Goal: Task Accomplishment & Management: Manage account settings

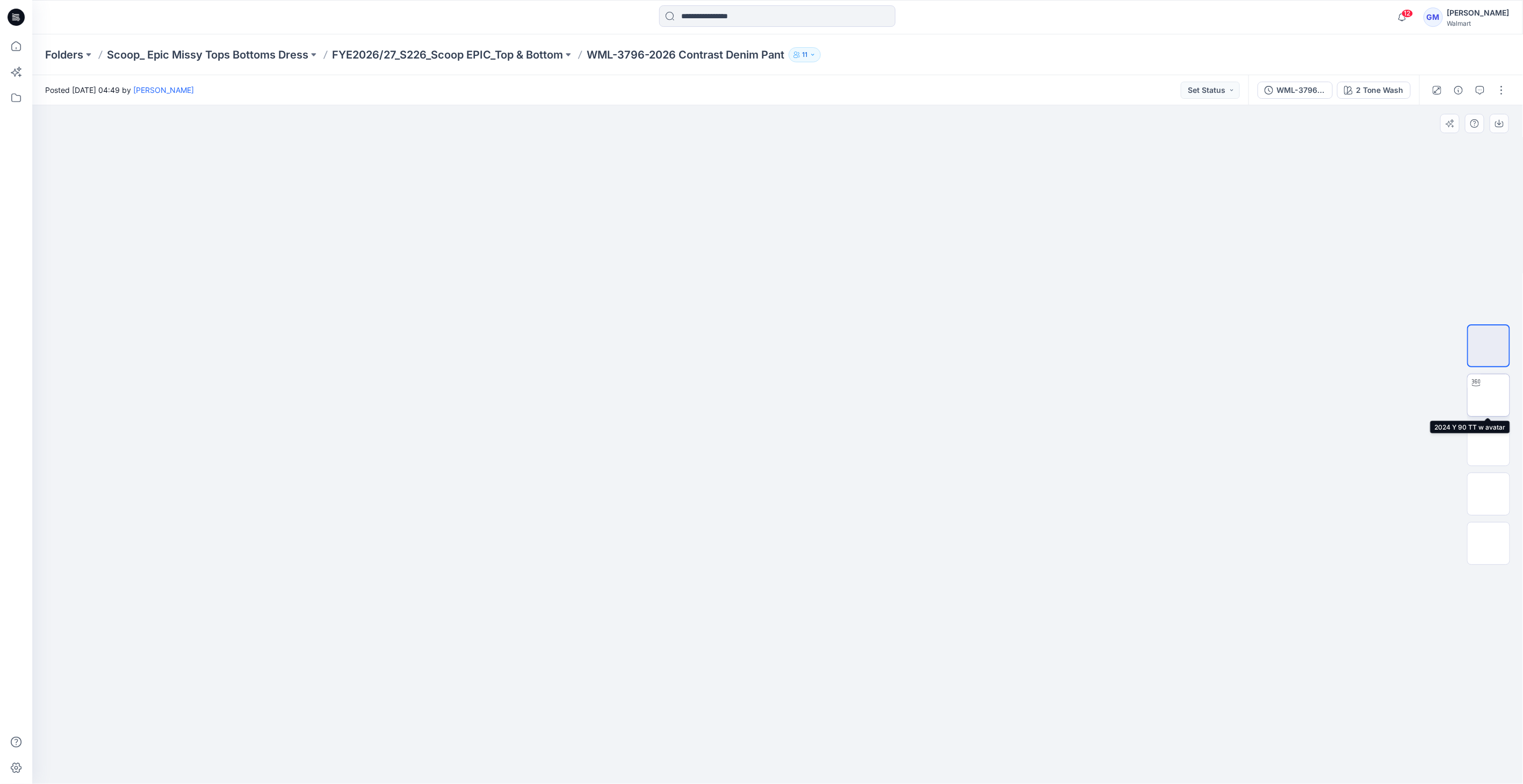
click at [1489, 396] on img at bounding box center [1489, 396] width 0 height 0
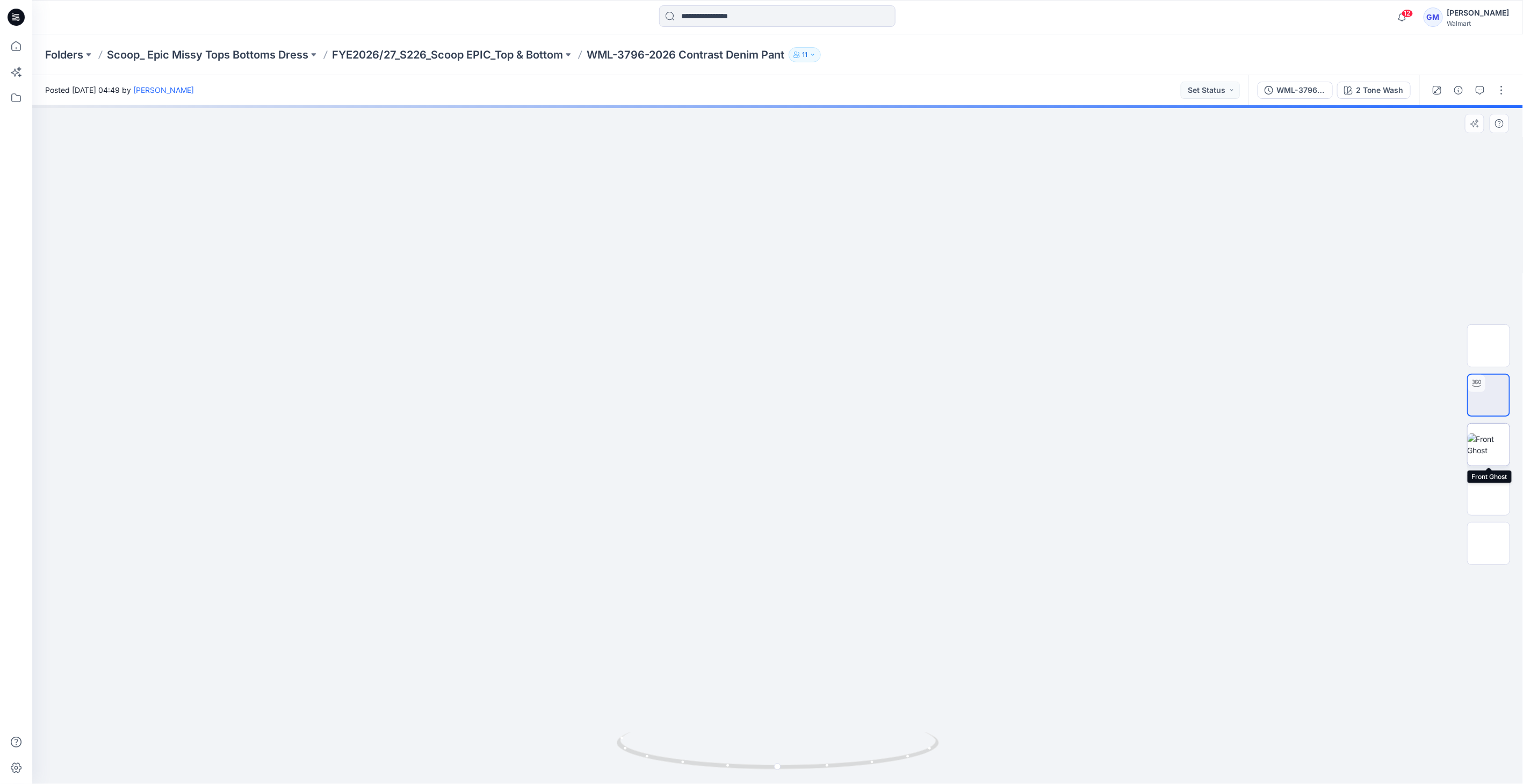
click at [1490, 444] on img at bounding box center [1488, 445] width 42 height 23
drag, startPoint x: 1485, startPoint y: 491, endPoint x: 1506, endPoint y: 538, distance: 51.5
click at [1486, 491] on img at bounding box center [1488, 494] width 42 height 23
click at [1500, 543] on img at bounding box center [1488, 544] width 42 height 23
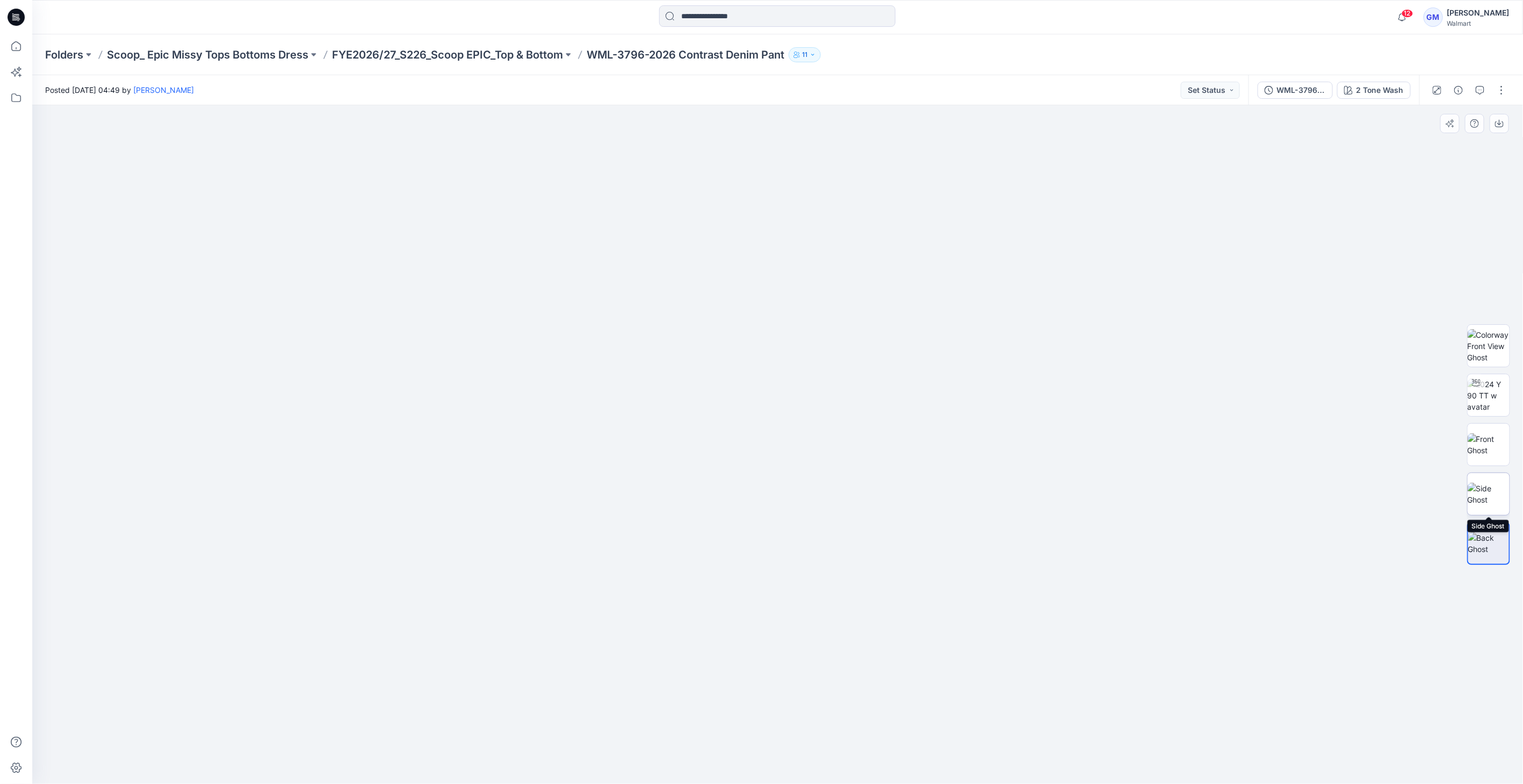
click at [1495, 485] on img at bounding box center [1488, 494] width 42 height 23
click at [1491, 399] on img at bounding box center [1488, 396] width 42 height 34
drag, startPoint x: 775, startPoint y: 770, endPoint x: 1010, endPoint y: 478, distance: 374.8
click at [837, 765] on icon at bounding box center [779, 752] width 325 height 40
click at [1380, 100] on div "WML-3796-2026_Rev1_Contrast Denim Pant_Full Colorway 2 Tone Wash" at bounding box center [1334, 90] width 171 height 30
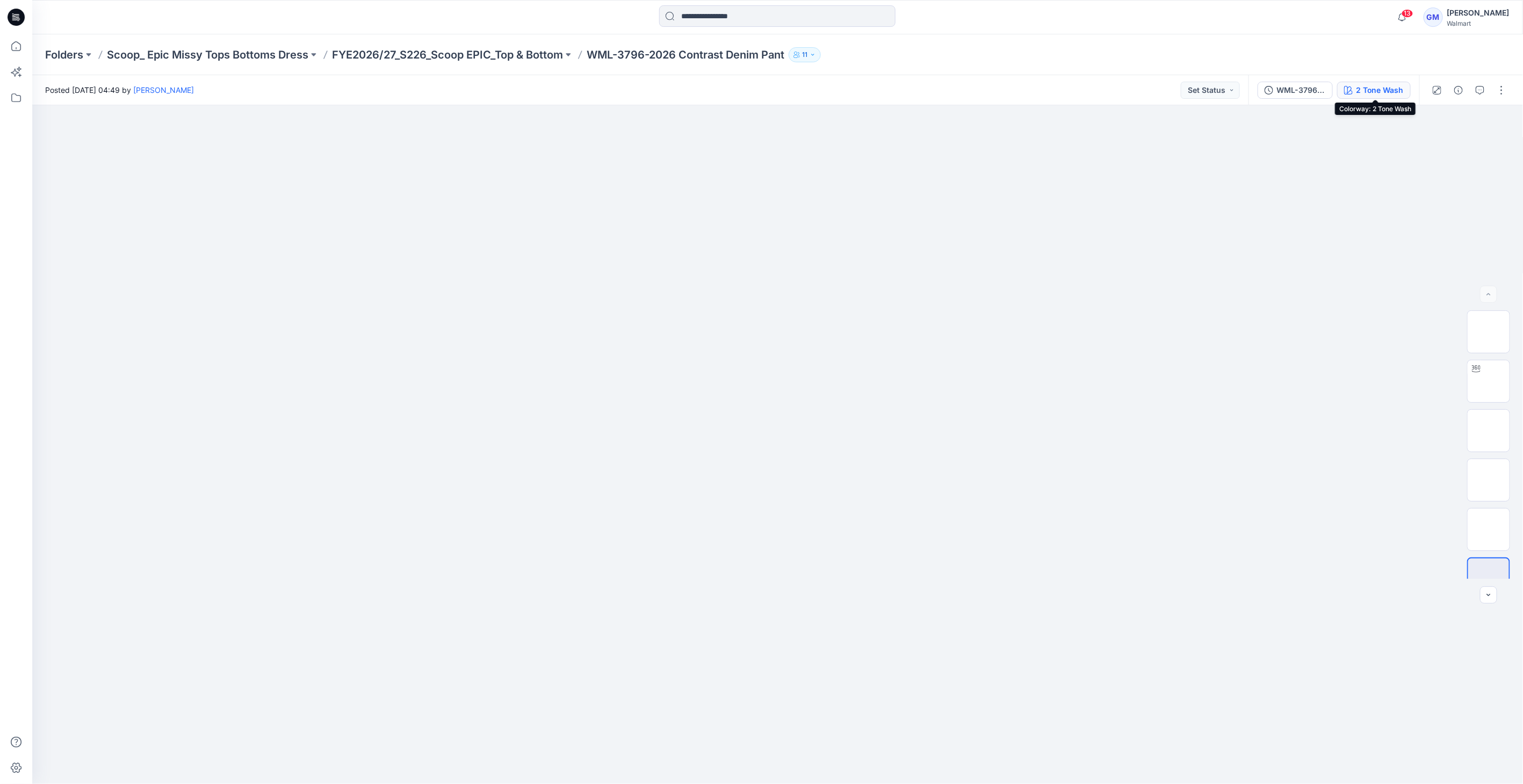
click at [1385, 89] on div "2 Tone Wash" at bounding box center [1380, 90] width 48 height 12
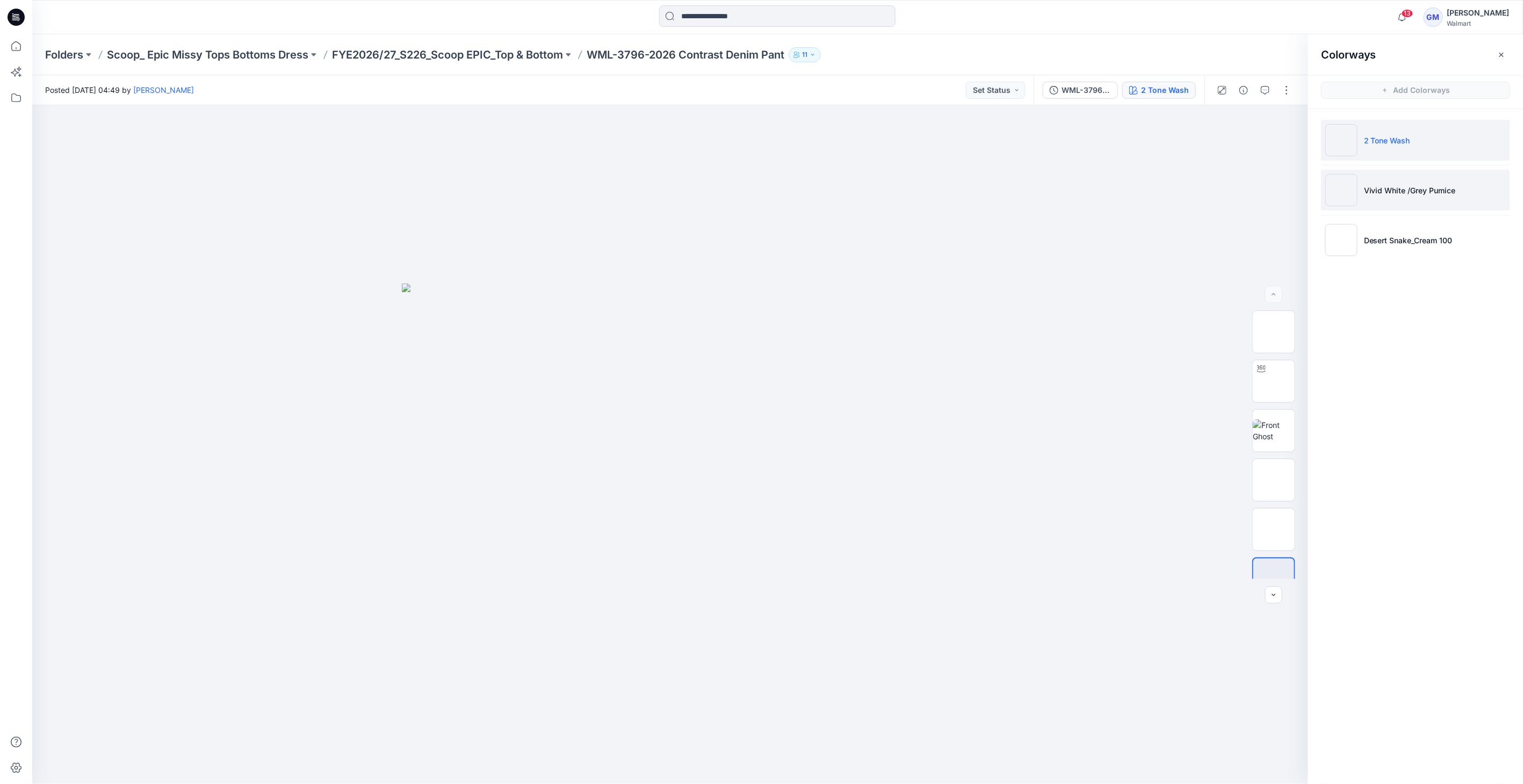
click at [1337, 204] on img at bounding box center [1341, 190] width 32 height 32
click at [1345, 193] on img at bounding box center [1341, 190] width 32 height 32
drag, startPoint x: 774, startPoint y: 733, endPoint x: 627, endPoint y: 719, distance: 147.7
click at [632, 728] on div at bounding box center [670, 445] width 1277 height 679
click at [1292, 393] on img at bounding box center [1273, 381] width 42 height 34
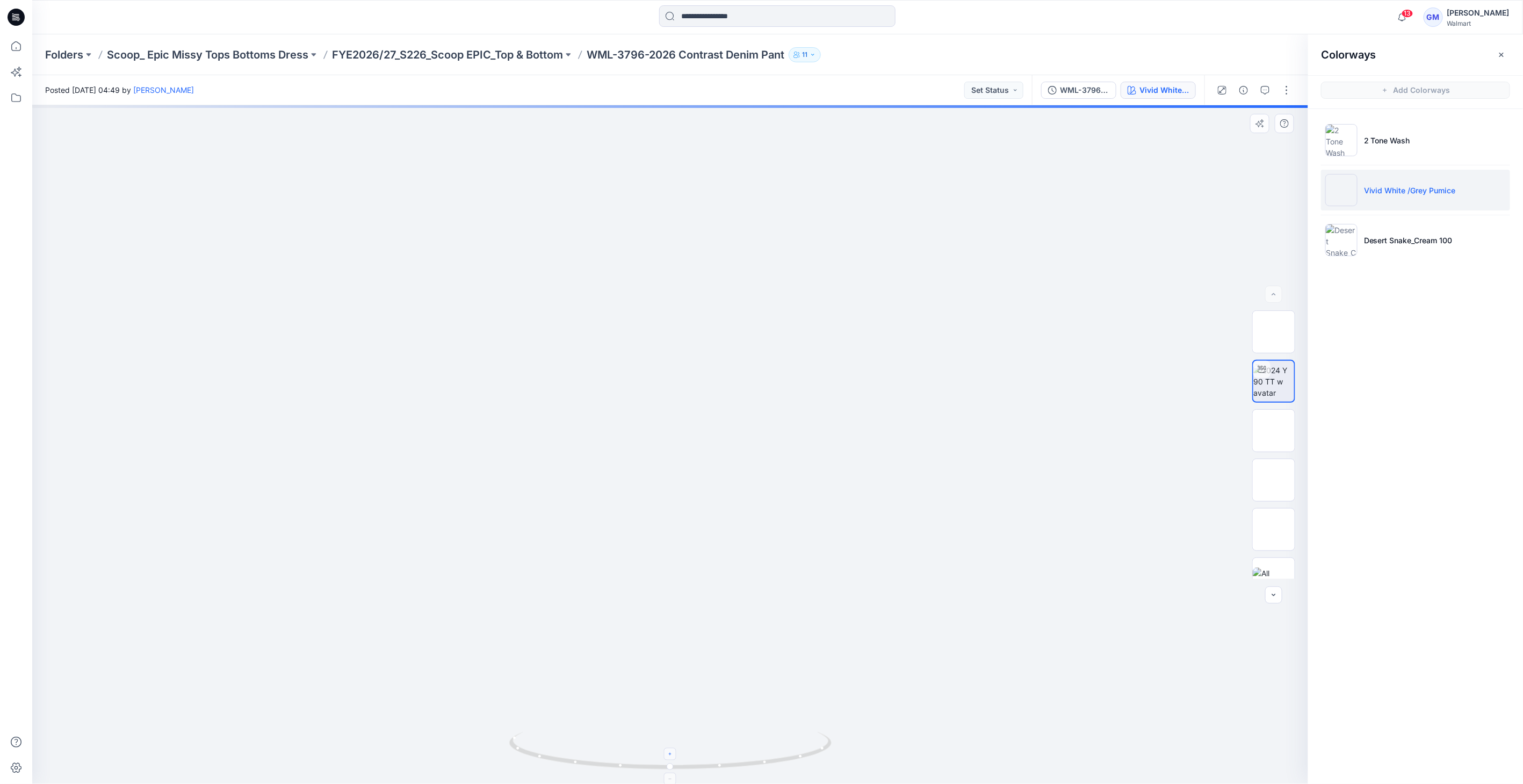
drag, startPoint x: 674, startPoint y: 758, endPoint x: 597, endPoint y: 752, distance: 77.2
click at [573, 750] on icon at bounding box center [672, 752] width 325 height 40
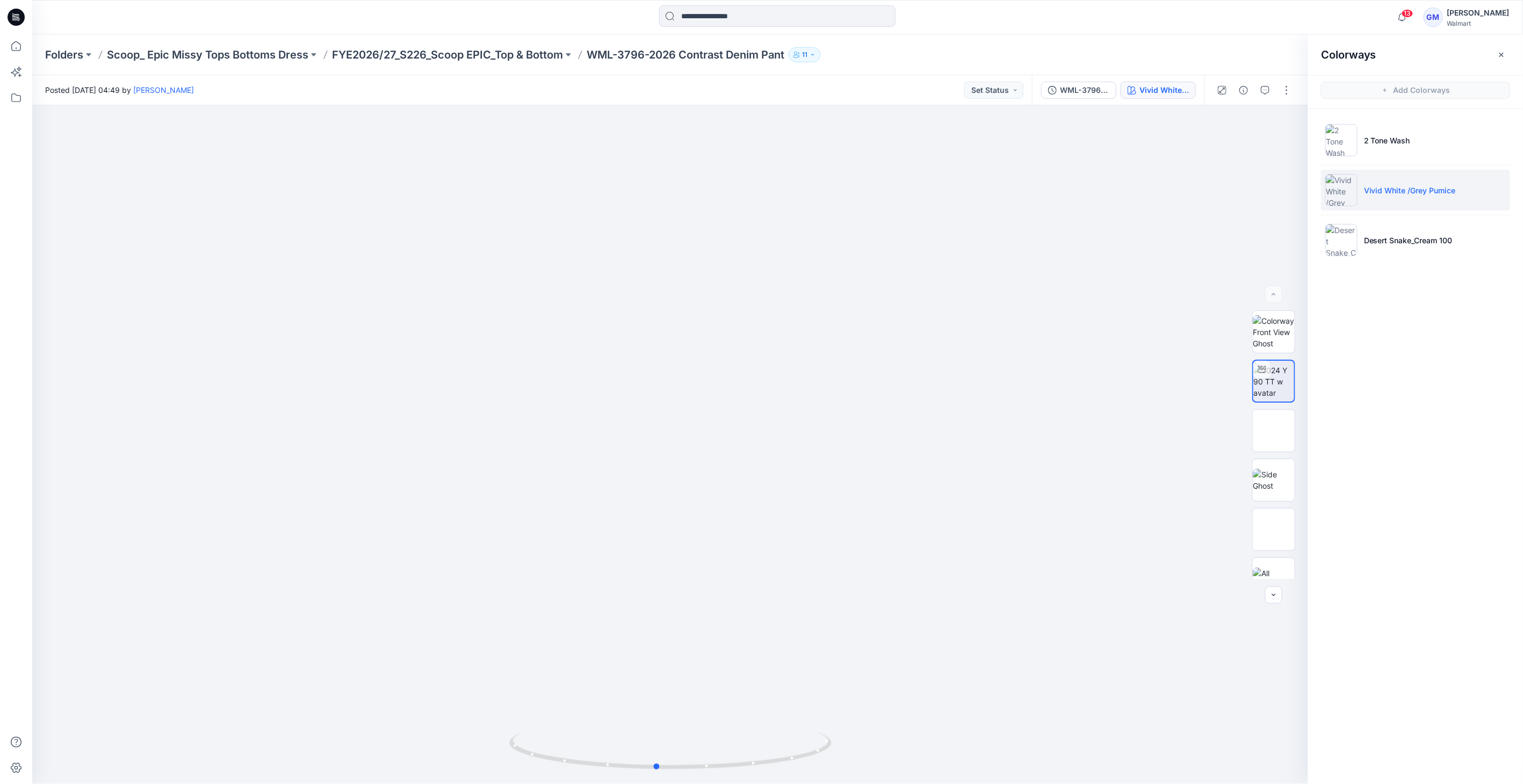
drag, startPoint x: 670, startPoint y: 770, endPoint x: 334, endPoint y: 790, distance: 336.6
click at [334, 784] on html "13 Notifications Your style WML-3796-2026 Contrast Denim Pant has been updated …" at bounding box center [762, 392] width 1523 height 784
click at [1334, 244] on img at bounding box center [1341, 240] width 32 height 32
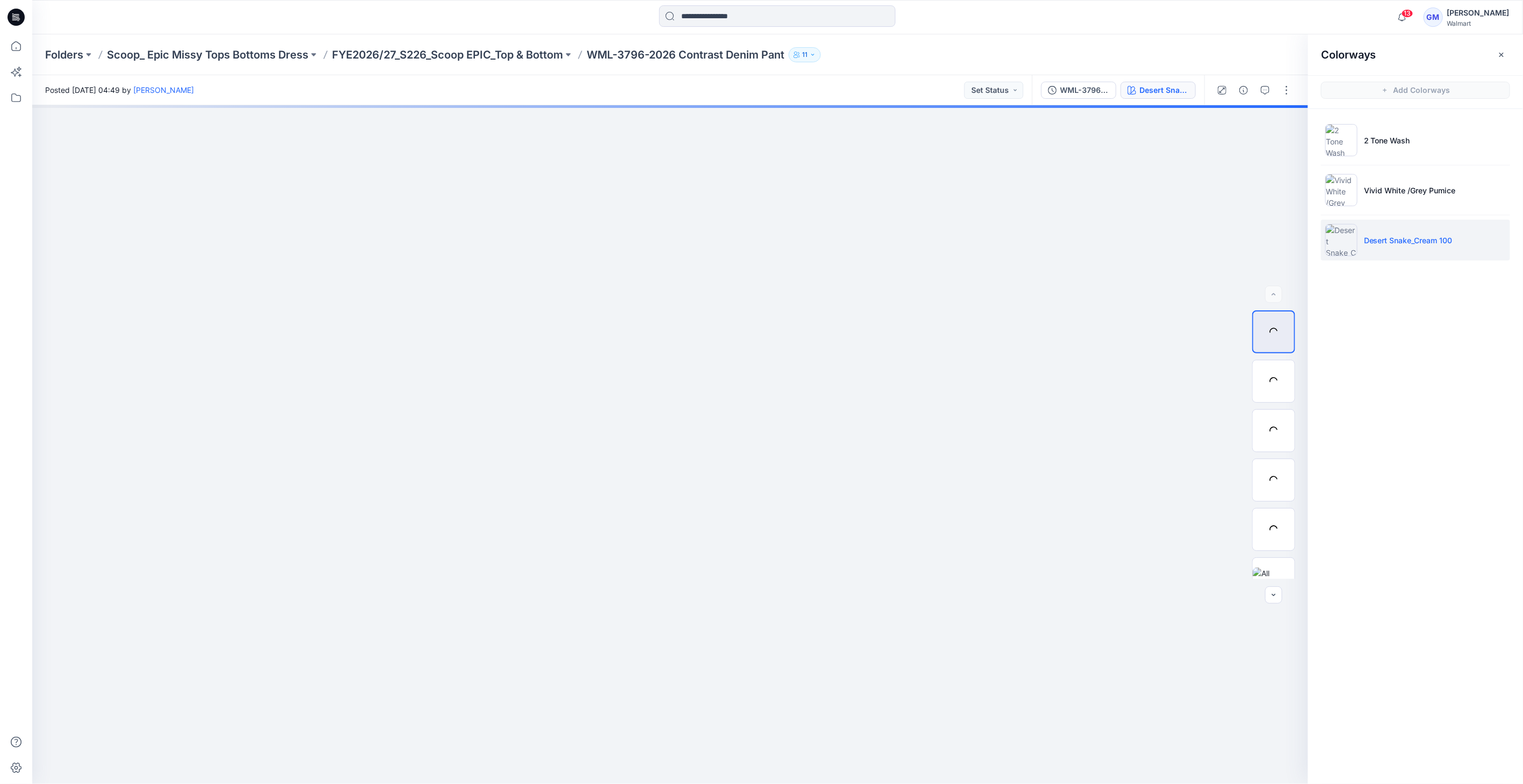
click at [1334, 244] on img at bounding box center [1341, 240] width 32 height 32
drag, startPoint x: 1277, startPoint y: 359, endPoint x: 1282, endPoint y: 370, distance: 12.1
click at [1277, 361] on div at bounding box center [1273, 381] width 43 height 43
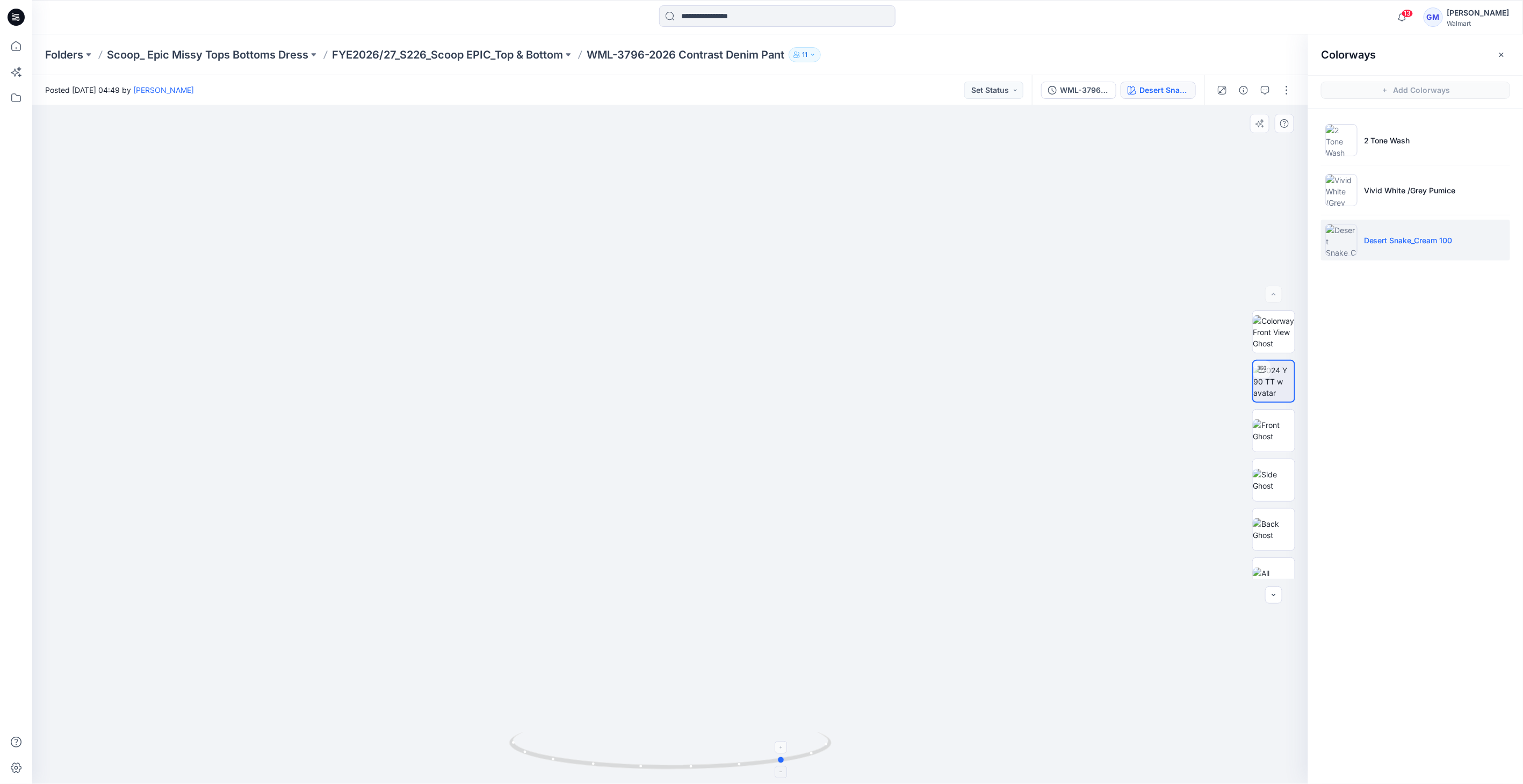
drag, startPoint x: 671, startPoint y: 764, endPoint x: 786, endPoint y: 765, distance: 115.0
click at [786, 765] on icon at bounding box center [672, 752] width 325 height 40
click at [1283, 89] on button "button" at bounding box center [1286, 90] width 17 height 17
click at [1255, 148] on button "Edit" at bounding box center [1241, 145] width 99 height 20
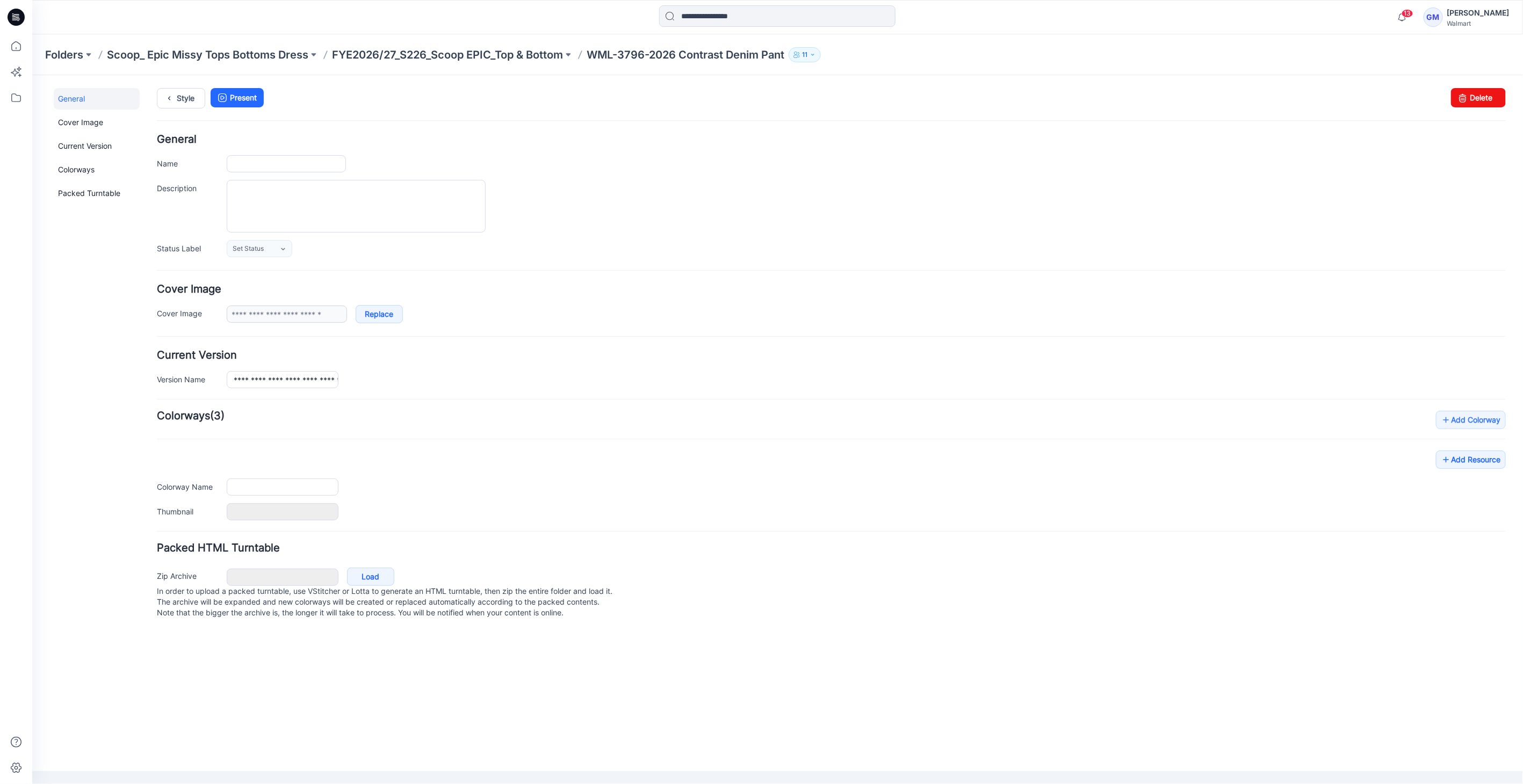
type input "**********"
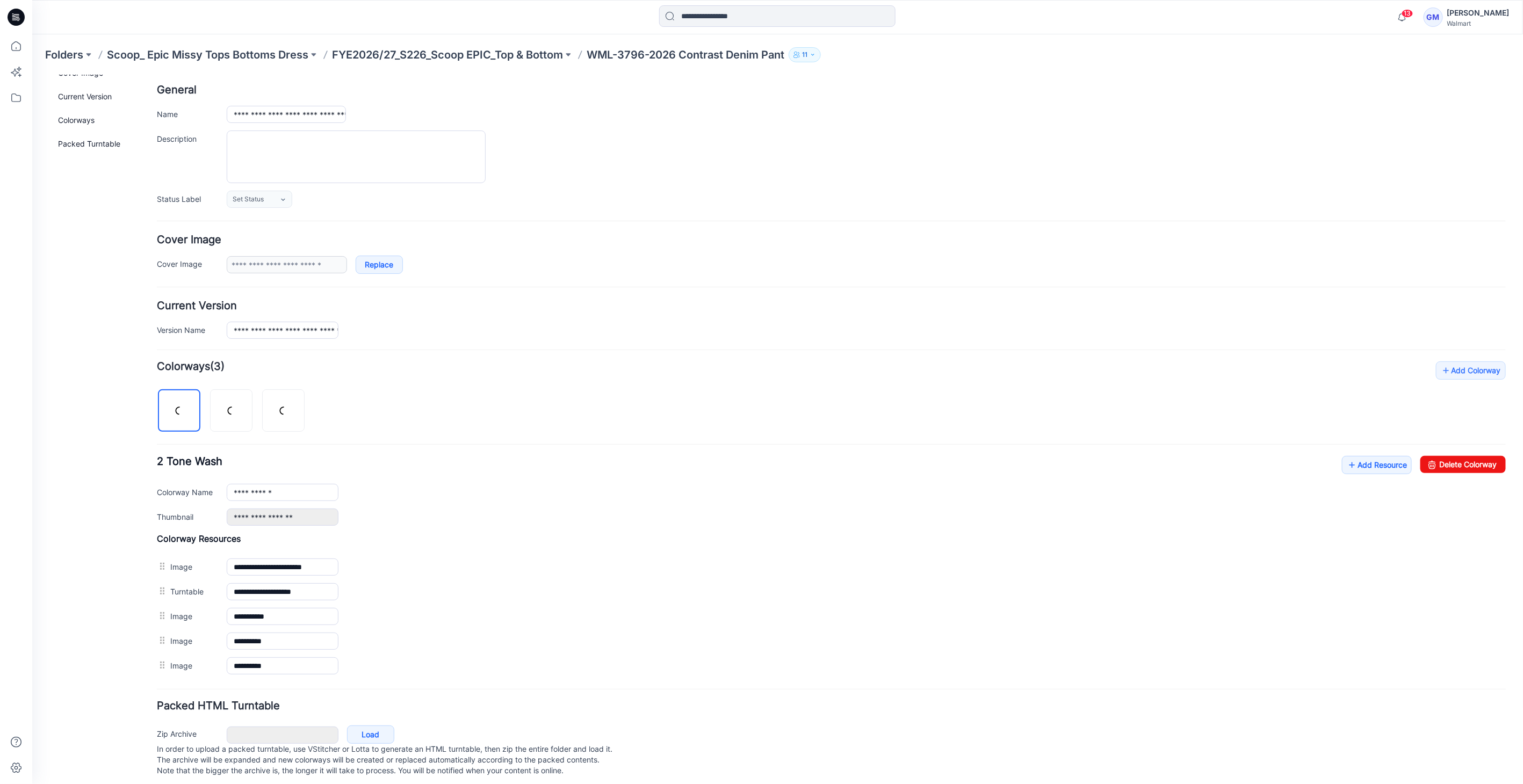
scroll to position [59, 0]
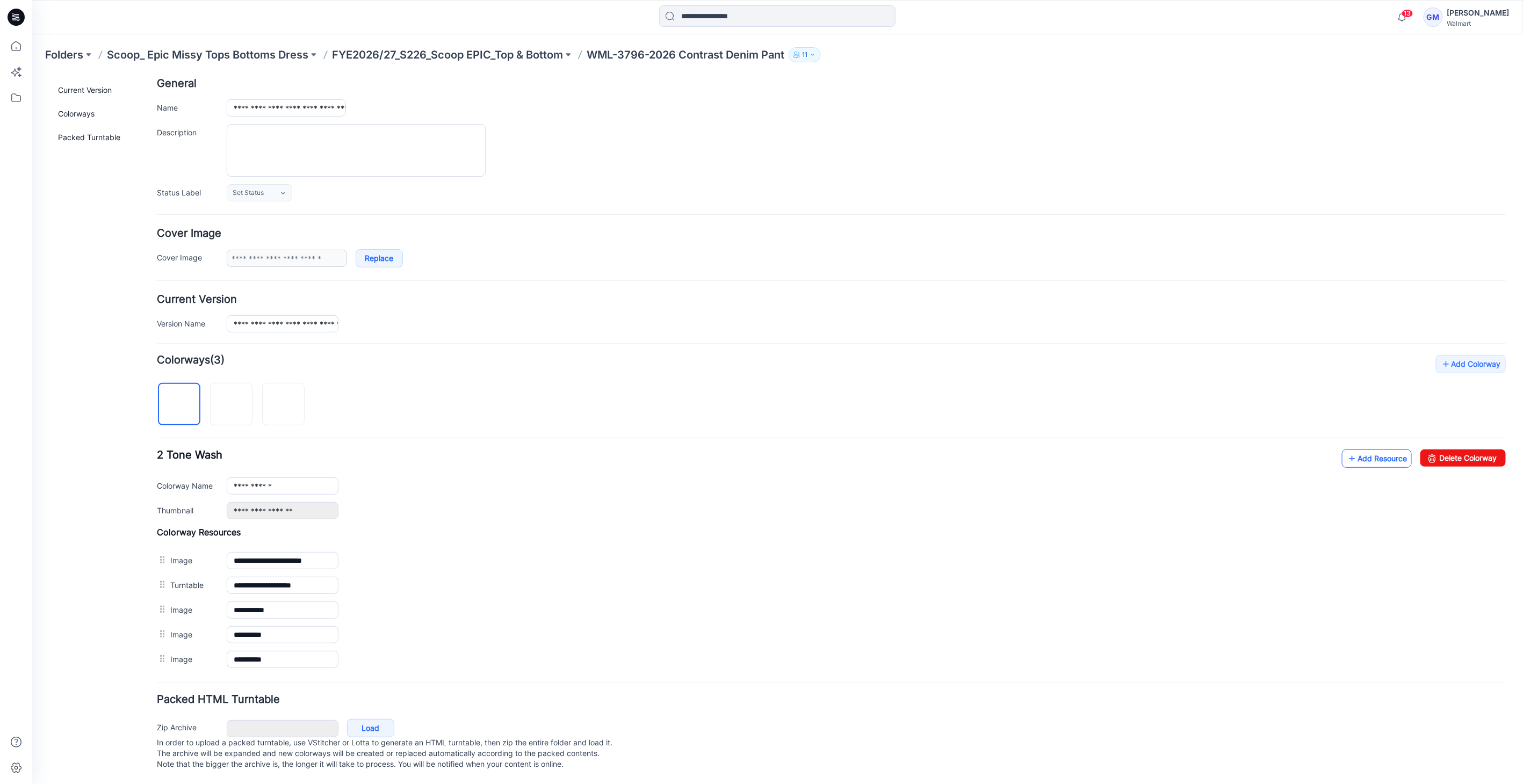
click at [1361, 449] on link "Add Resource" at bounding box center [1376, 458] width 70 height 18
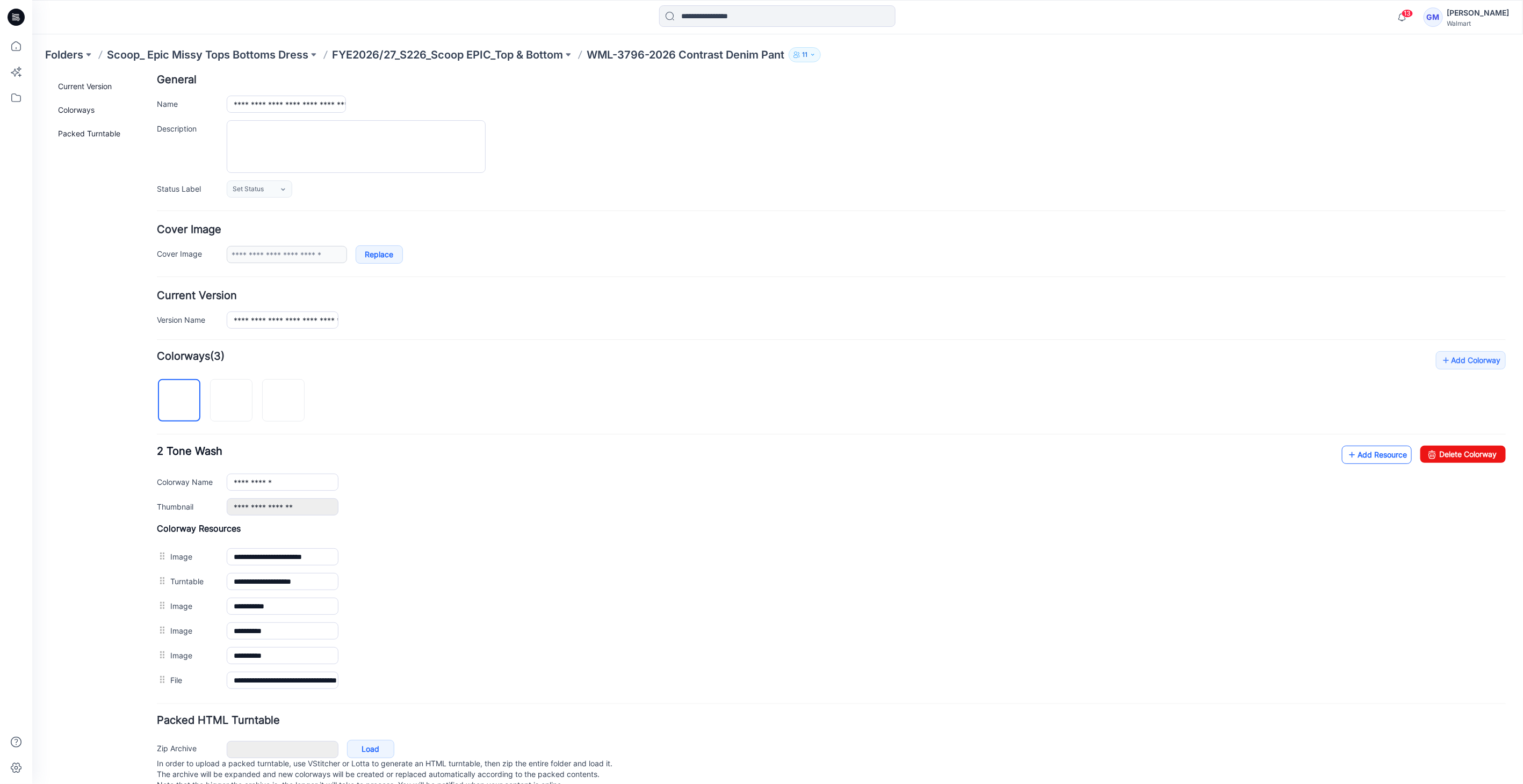
click at [1388, 452] on link "Add Resource" at bounding box center [1376, 454] width 70 height 18
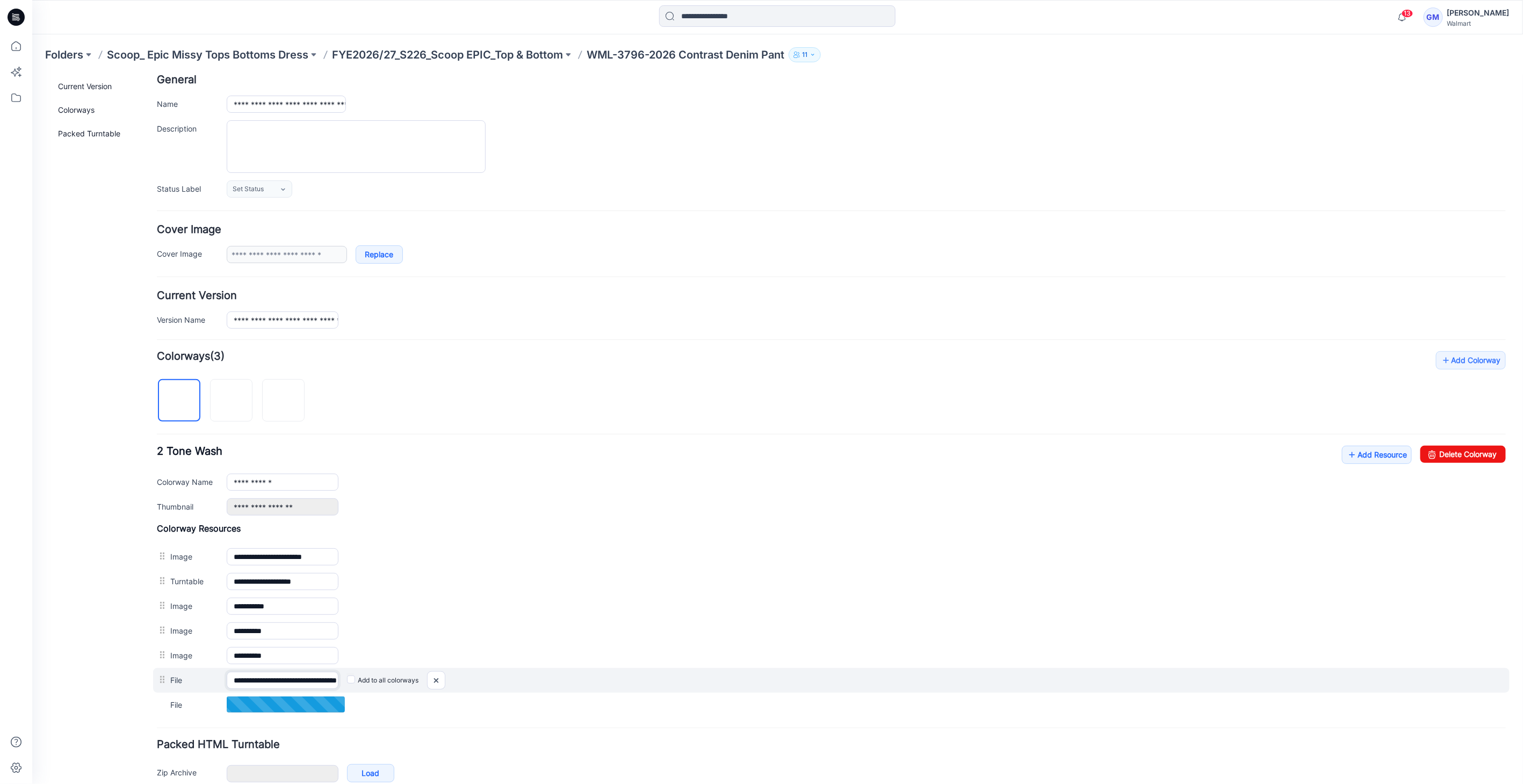
scroll to position [0, 53]
drag, startPoint x: 272, startPoint y: 671, endPoint x: 441, endPoint y: 681, distance: 169.3
click at [439, 681] on div "**********" at bounding box center [831, 680] width 1356 height 25
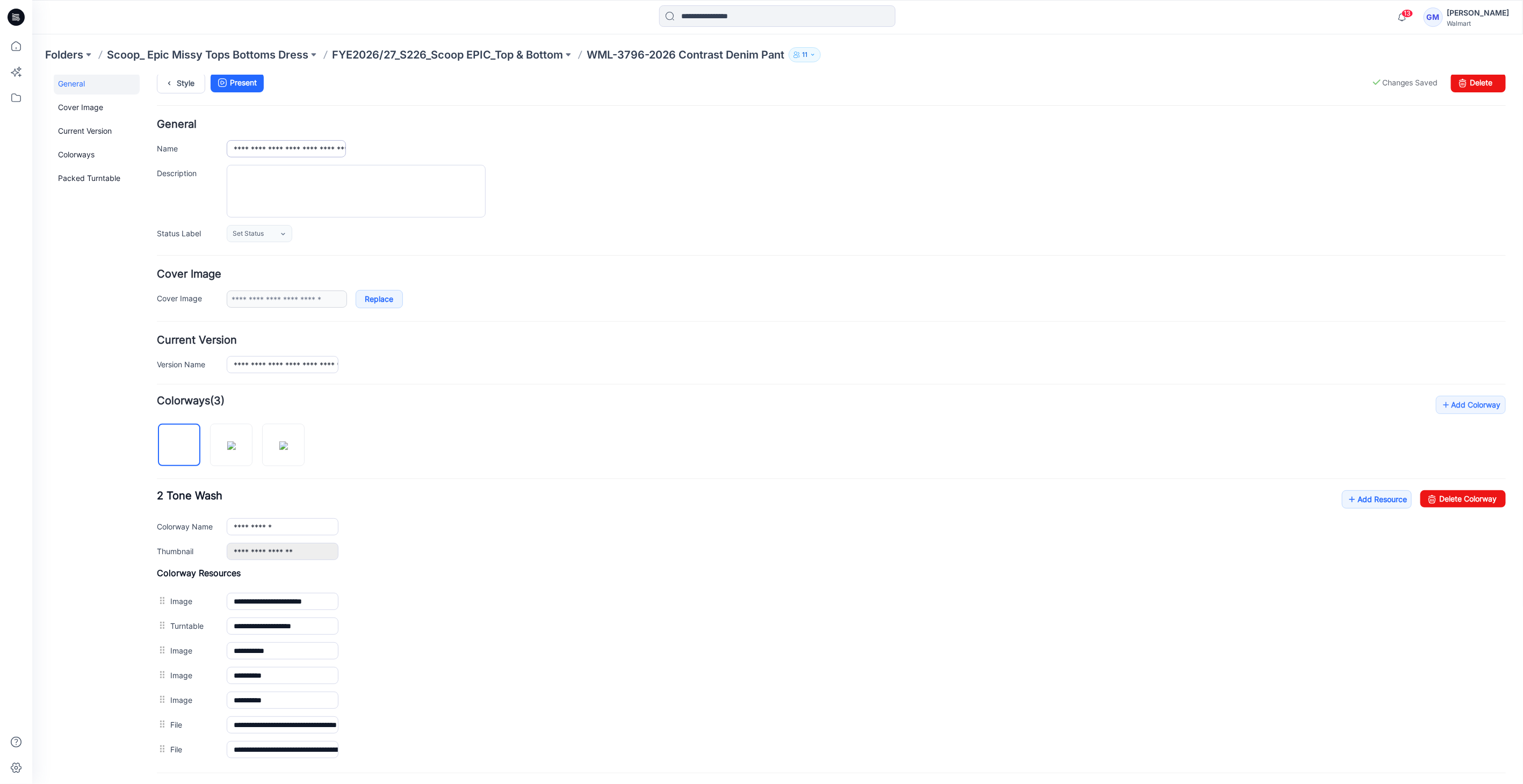
scroll to position [0, 0]
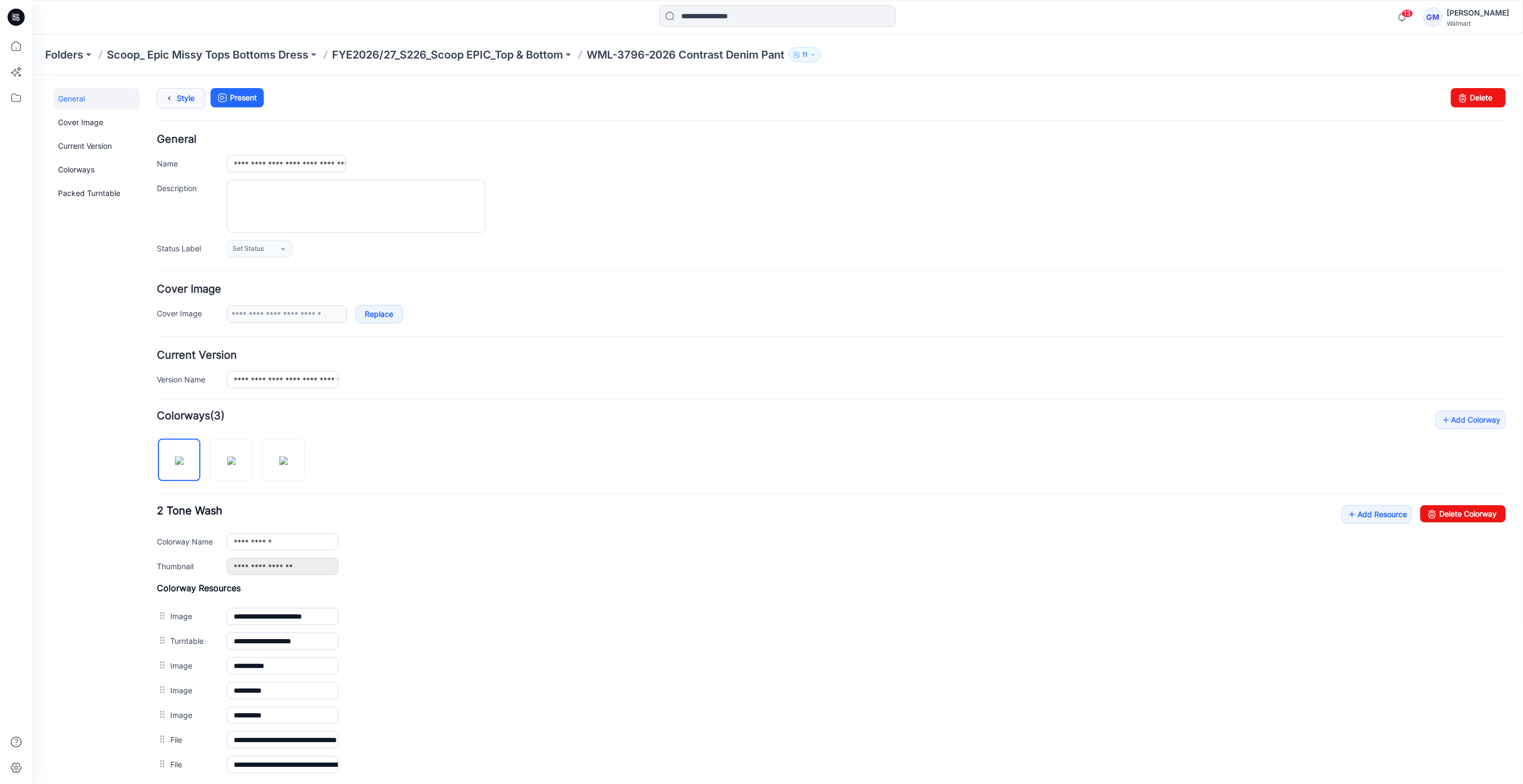
click at [183, 97] on link "Style" at bounding box center [180, 98] width 48 height 21
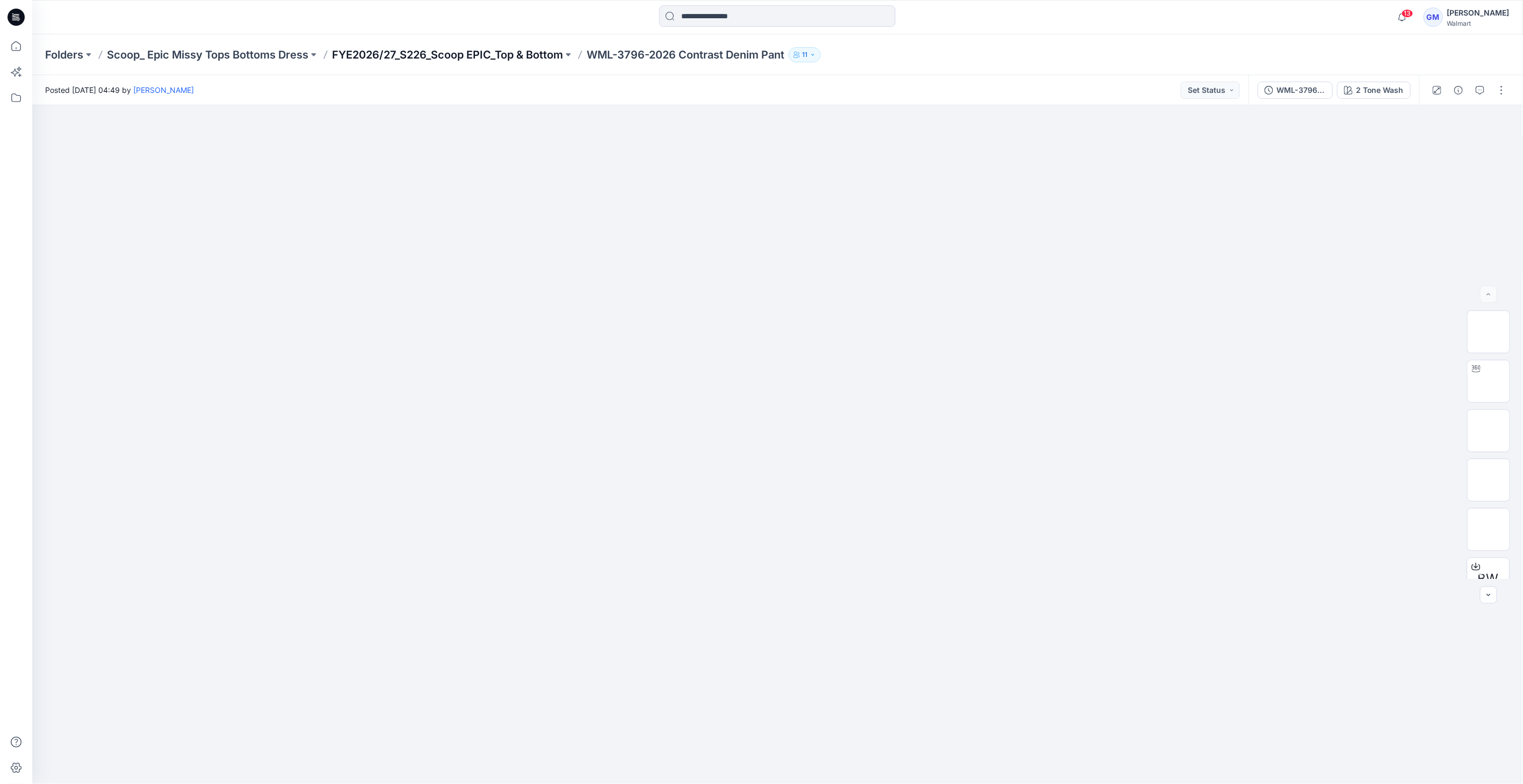
click at [505, 52] on p "FYE2026/27_S226_Scoop EPIC_Top & Bottom" at bounding box center [447, 54] width 231 height 15
click at [440, 54] on p "FYE2026/27_S226_Scoop EPIC_Top & Bottom" at bounding box center [447, 54] width 231 height 15
